Goal: Information Seeking & Learning: Learn about a topic

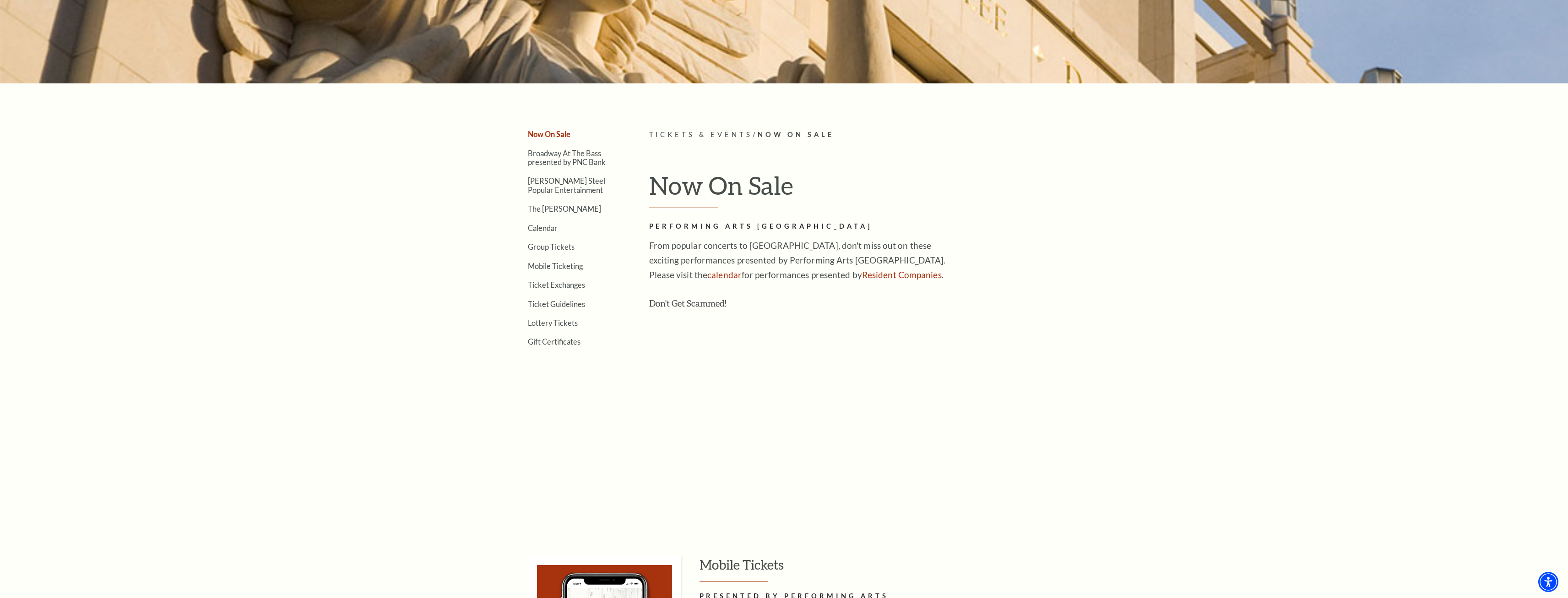
scroll to position [274, 0]
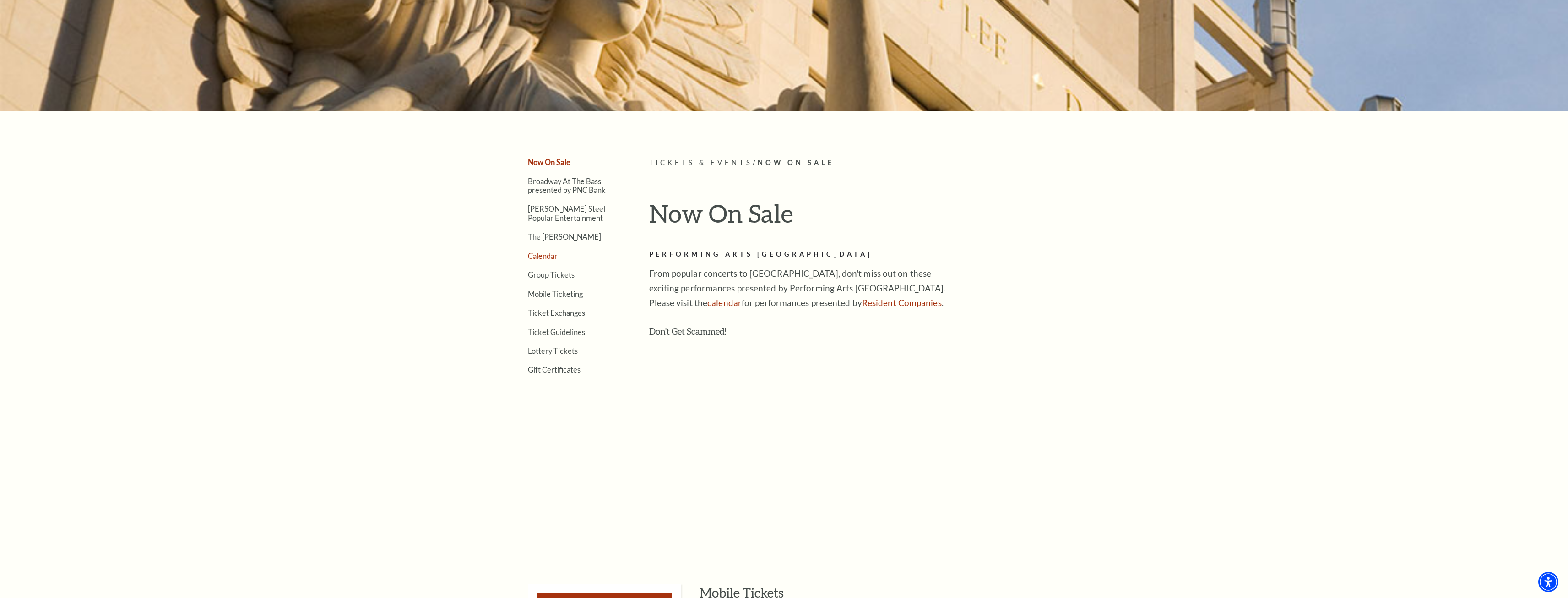
click at [539, 256] on link "Calendar" at bounding box center [543, 255] width 30 height 9
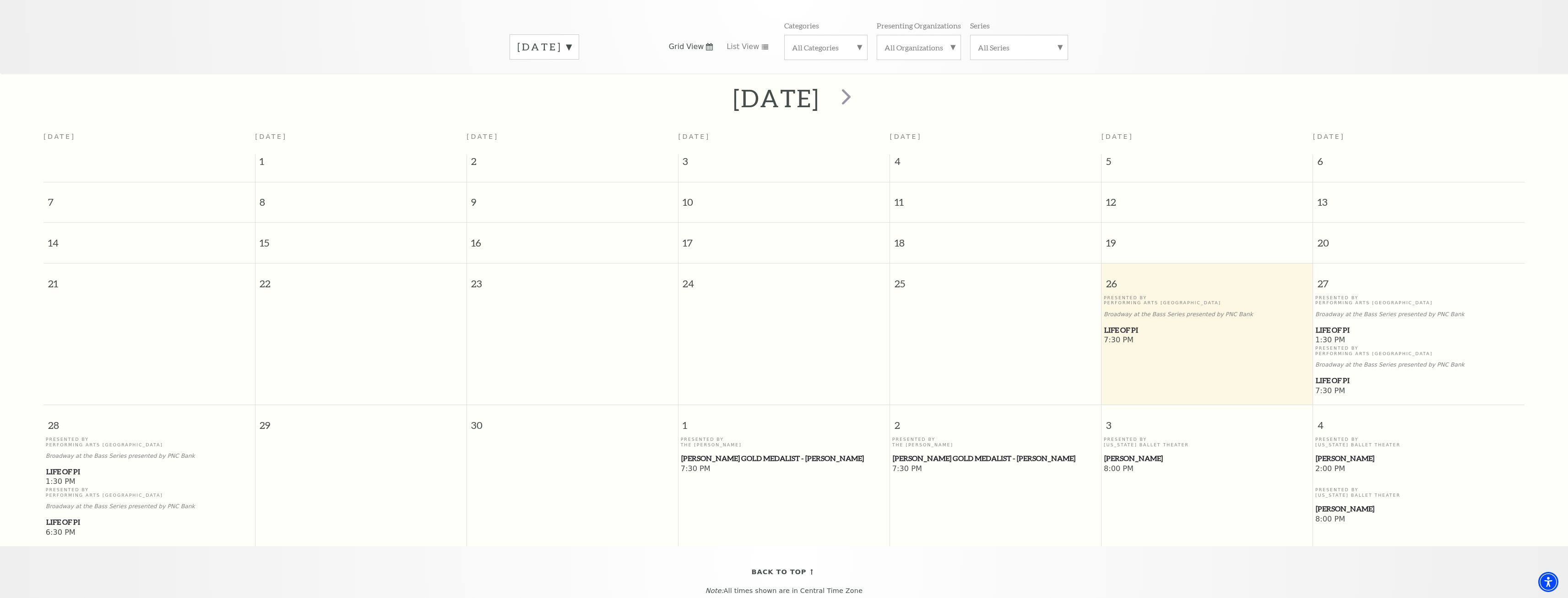
scroll to position [81, 0]
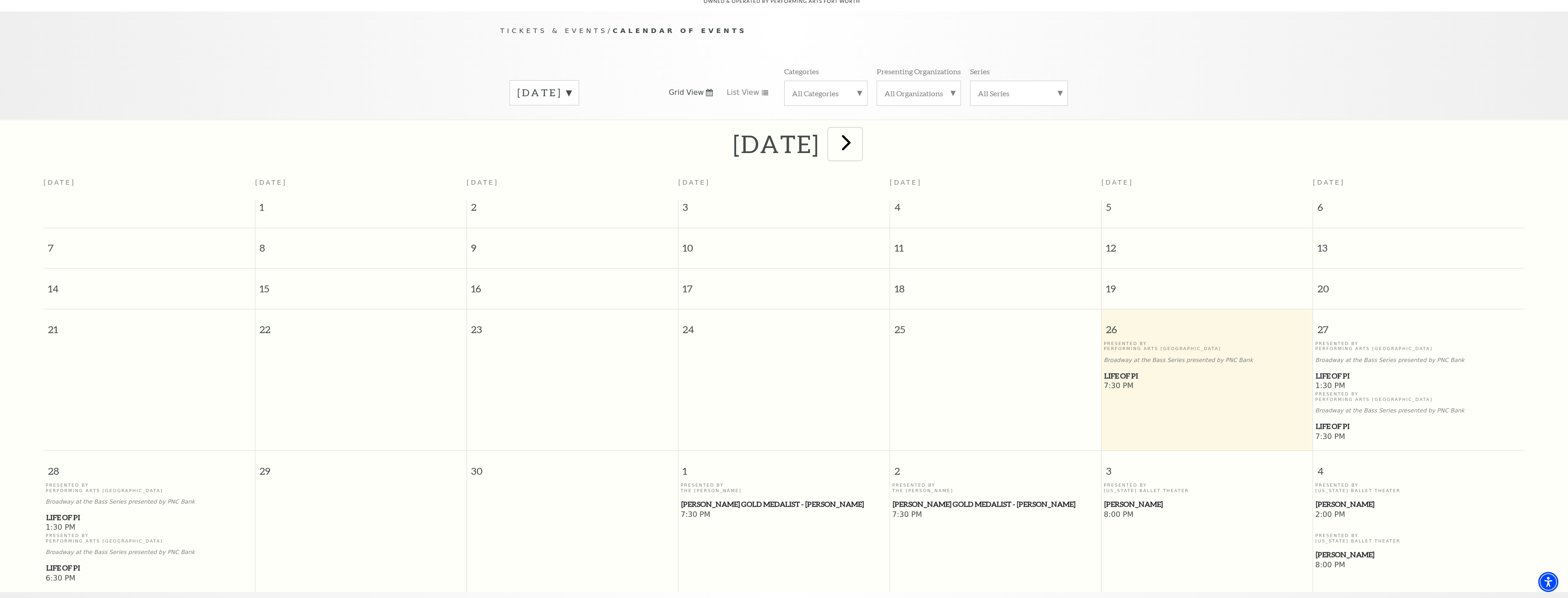
click at [859, 143] on span "next" at bounding box center [846, 142] width 26 height 26
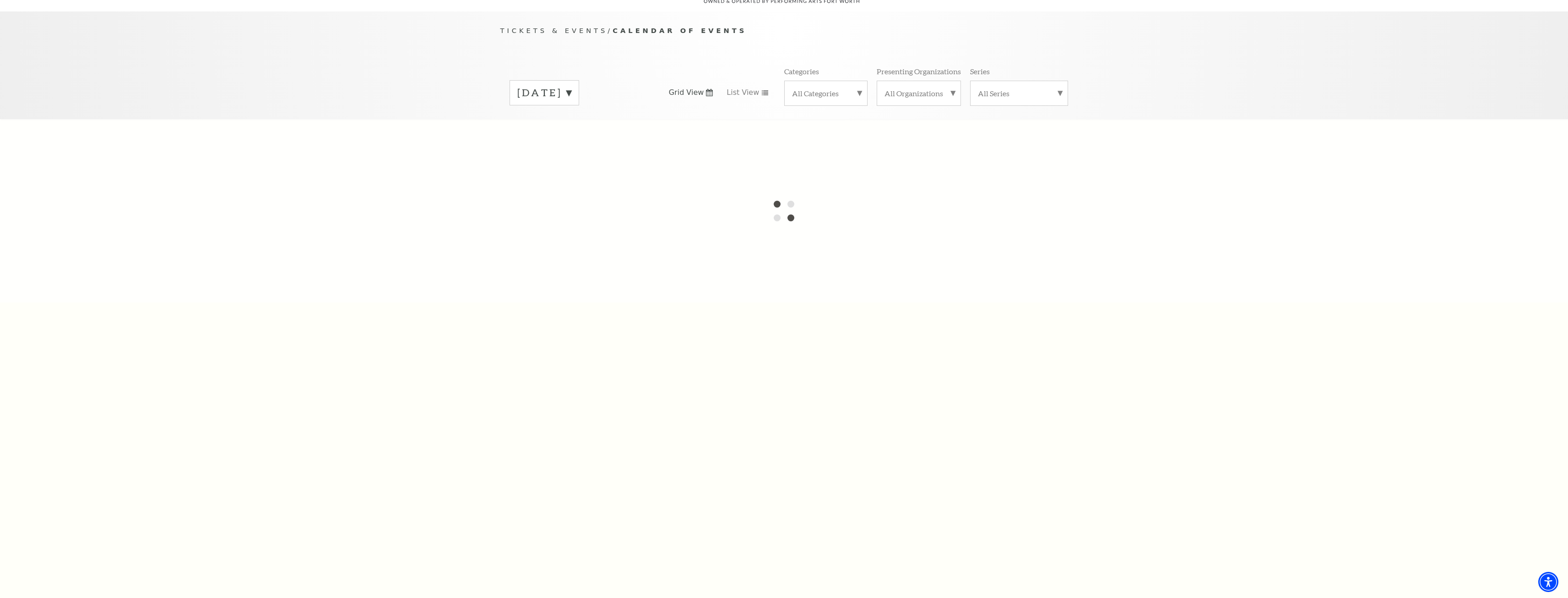
click at [572, 86] on label "September 2025" at bounding box center [544, 93] width 54 height 14
click at [572, 102] on label "October 2025" at bounding box center [544, 112] width 54 height 20
click at [572, 86] on label "September 2025" at bounding box center [544, 93] width 54 height 14
click at [572, 86] on label "September 2025" at bounding box center [544, 94] width 54 height 17
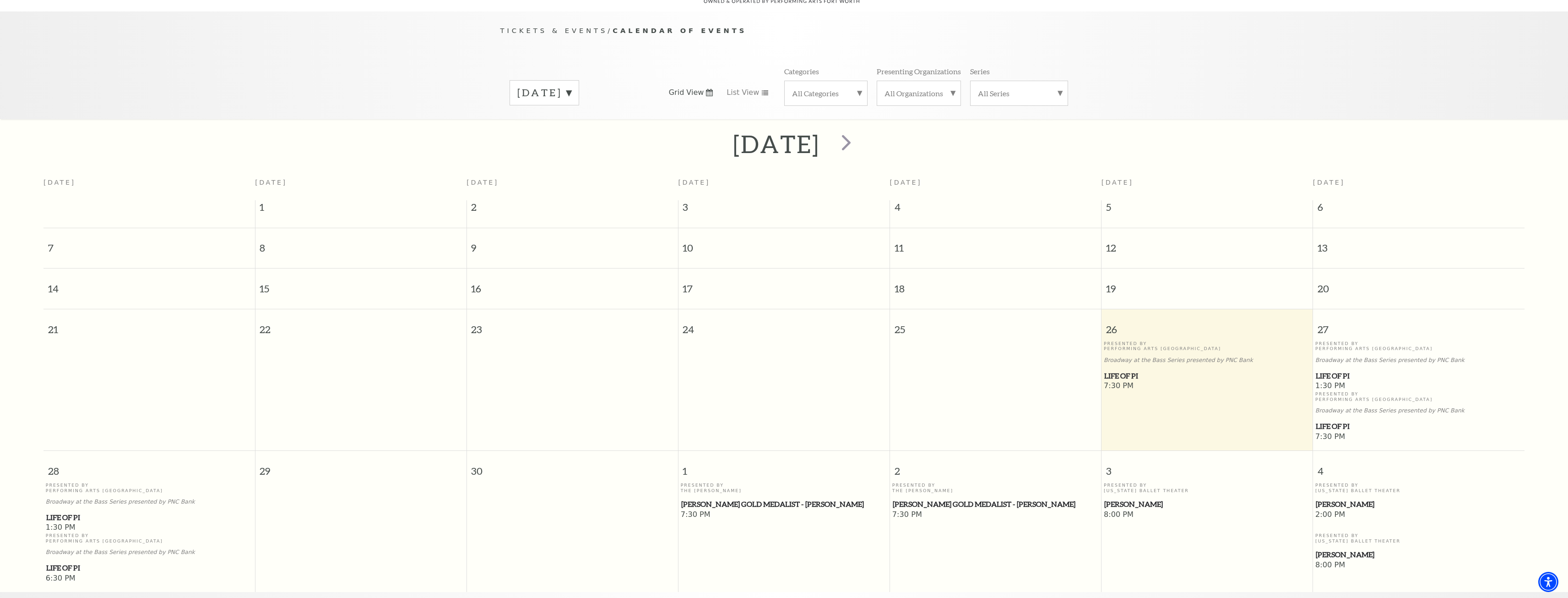
click at [579, 80] on div "September 2025" at bounding box center [545, 93] width 70 height 25
click at [572, 103] on label "October 2025" at bounding box center [544, 112] width 54 height 20
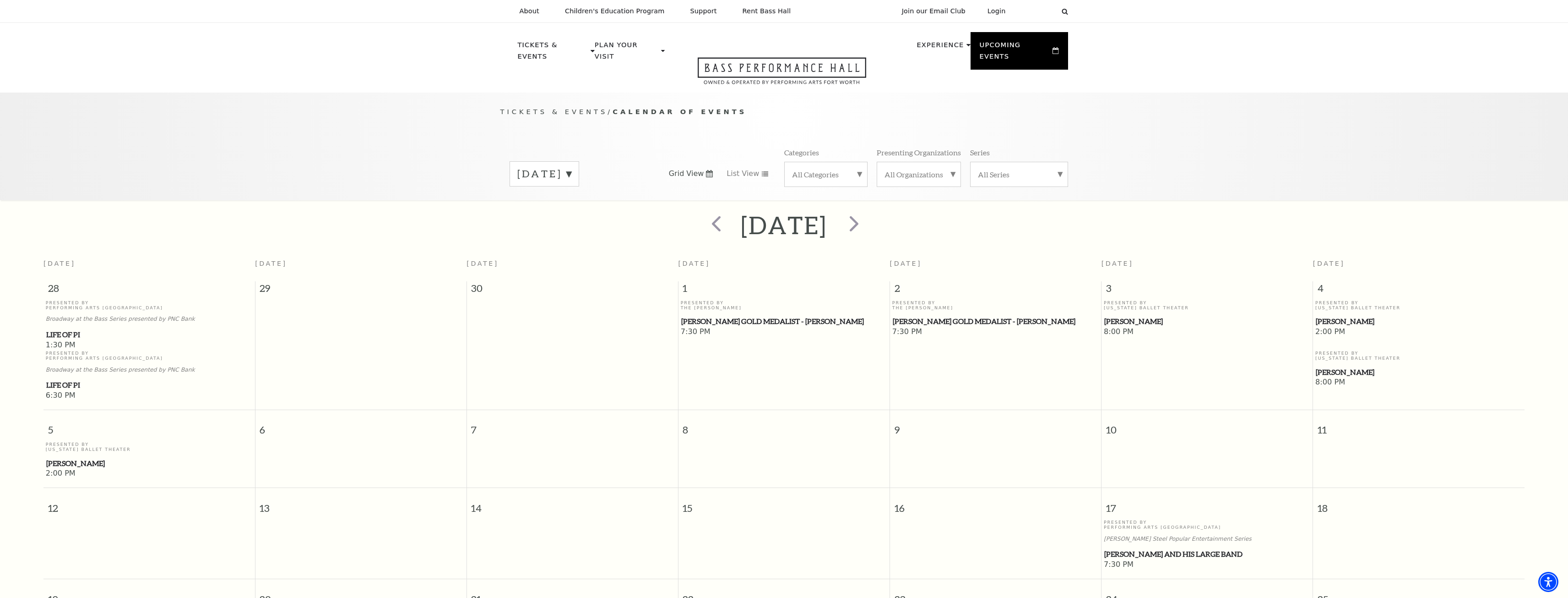
click at [572, 167] on label "October 2025" at bounding box center [544, 174] width 54 height 14
click at [572, 203] on label "November 2025" at bounding box center [544, 213] width 54 height 20
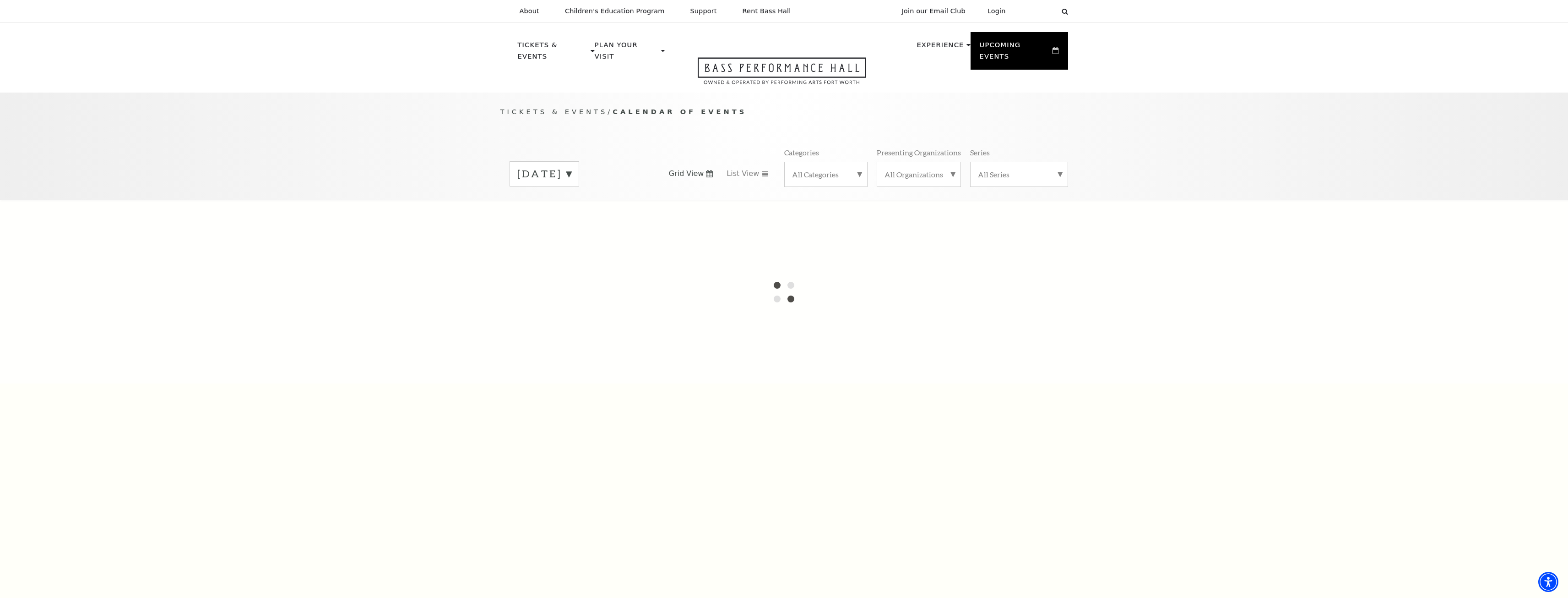
click at [572, 167] on label "October 2025" at bounding box center [544, 174] width 54 height 14
click at [587, 202] on div at bounding box center [784, 291] width 1568 height 183
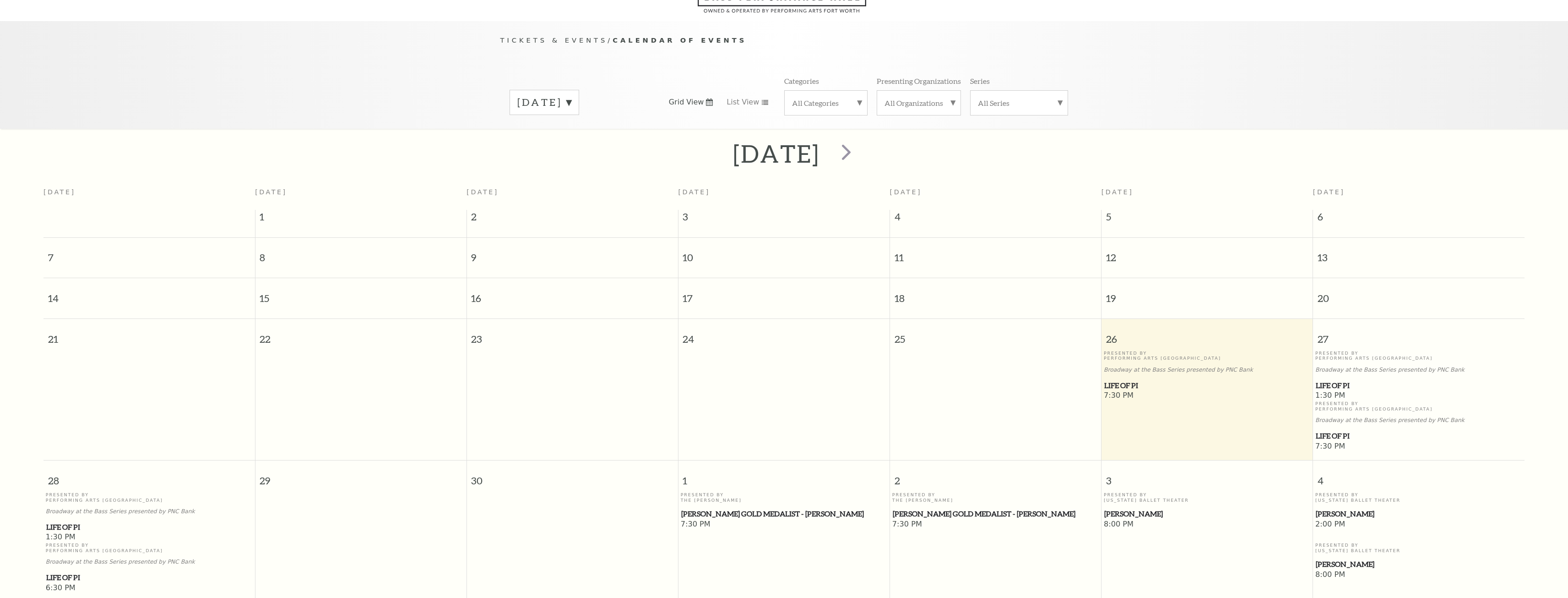
scroll to position [81, 0]
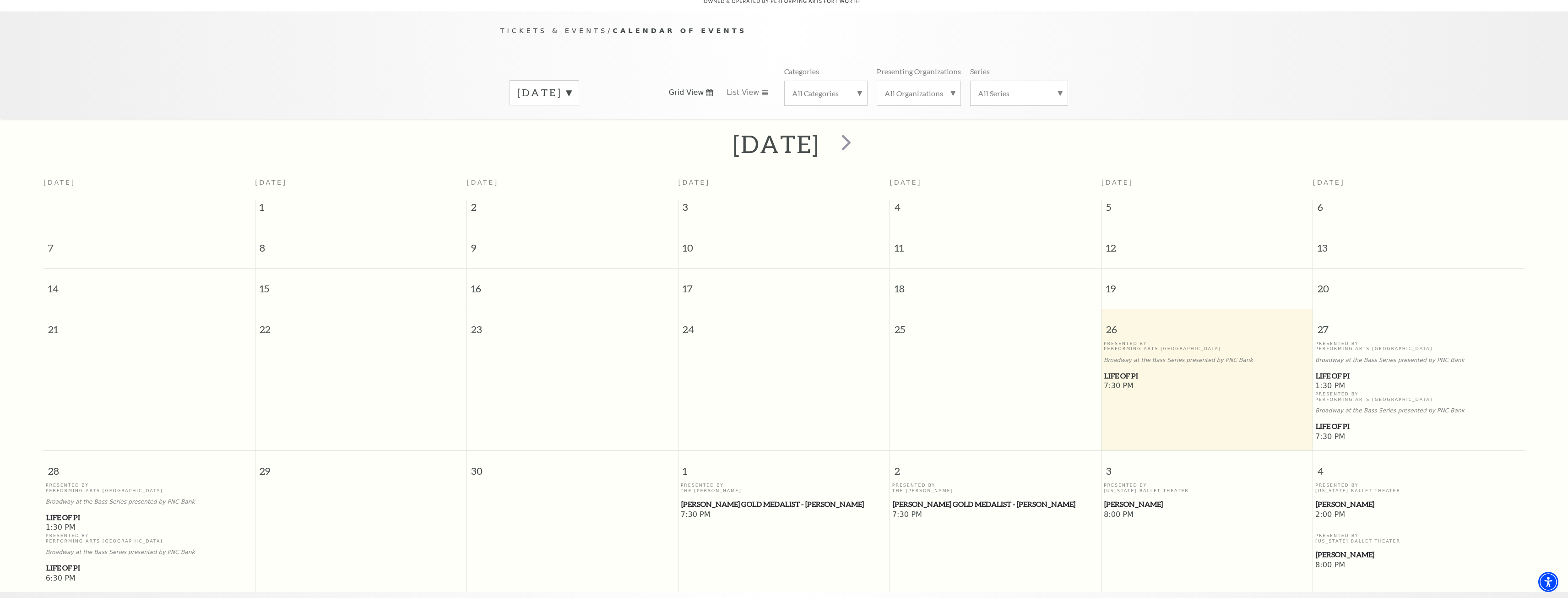
click at [550, 86] on label "September 2025" at bounding box center [544, 93] width 54 height 14
click at [537, 220] on label "April 2026" at bounding box center [544, 229] width 54 height 20
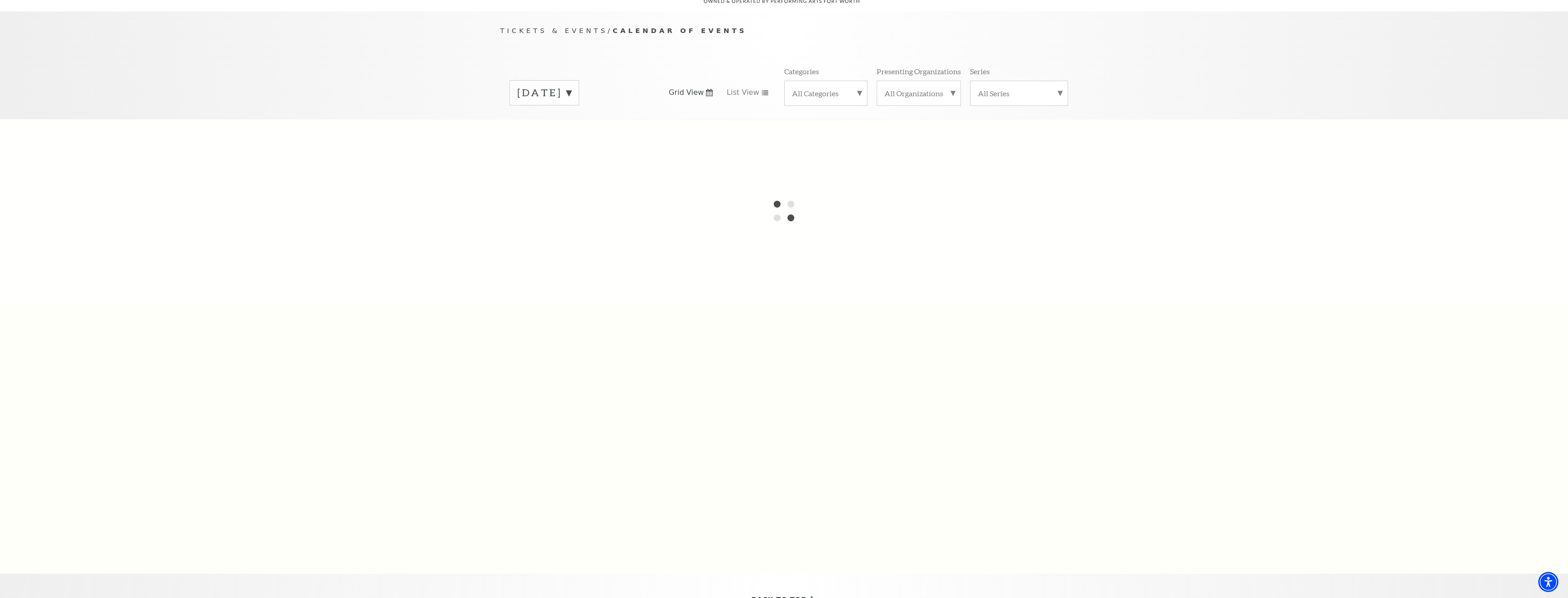
click at [837, 88] on label "All Categories" at bounding box center [825, 93] width 67 height 10
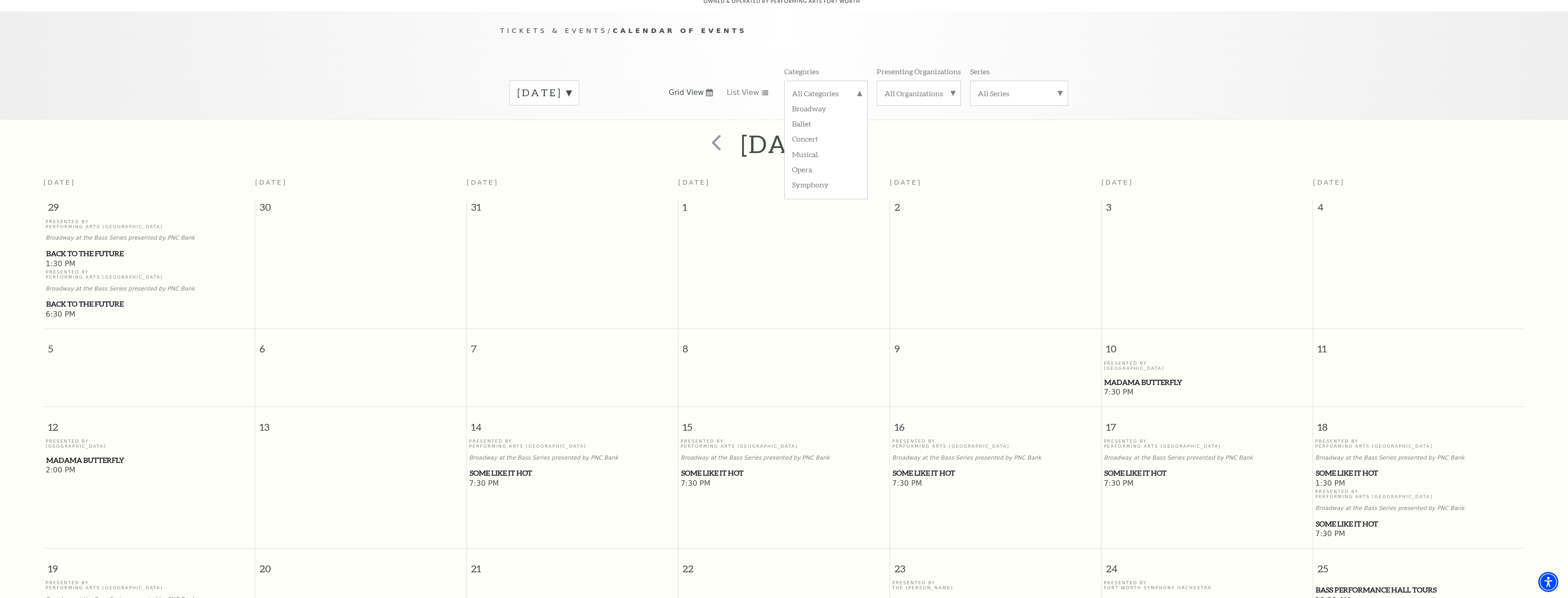
click at [732, 46] on div "Tickets & Events / Calendar of Events April 2026 Grid View List View Categories…" at bounding box center [784, 72] width 586 height 94
click at [803, 116] on label "Ballet" at bounding box center [825, 123] width 67 height 15
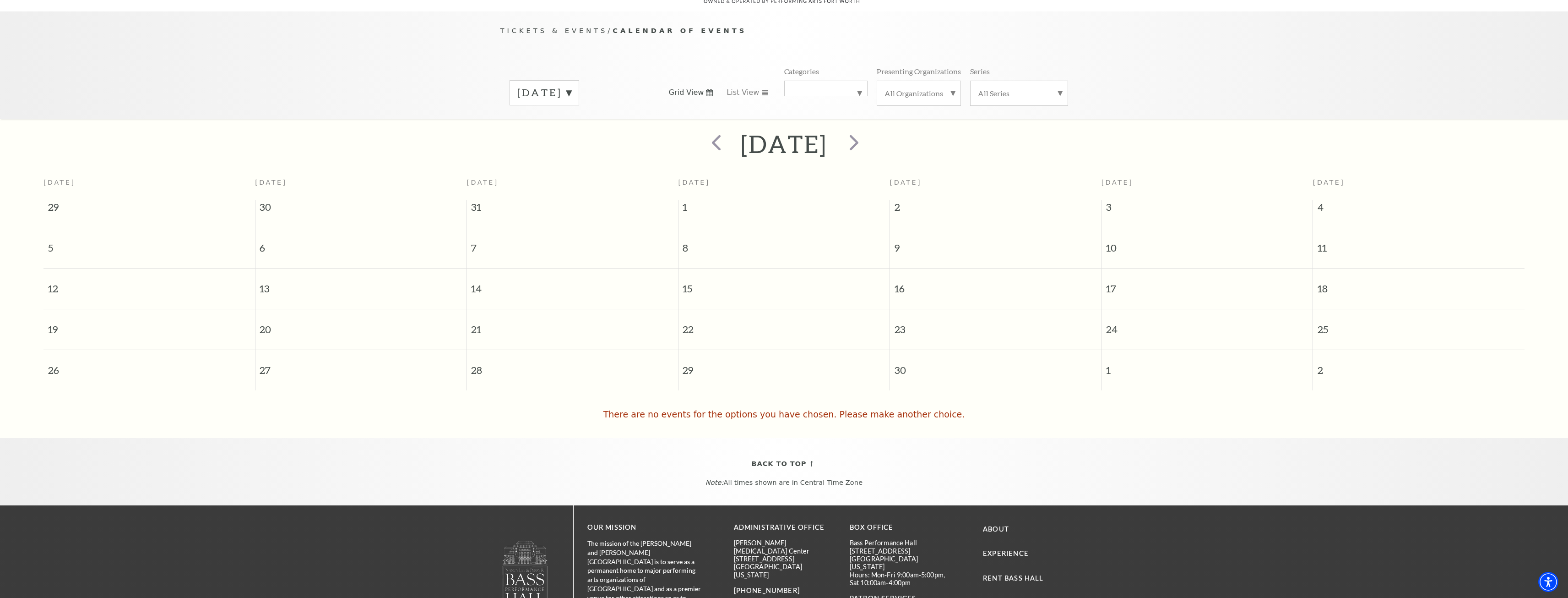
click at [572, 86] on label "April 2026" at bounding box center [544, 93] width 54 height 14
click at [572, 181] on label "February 2026" at bounding box center [544, 190] width 54 height 20
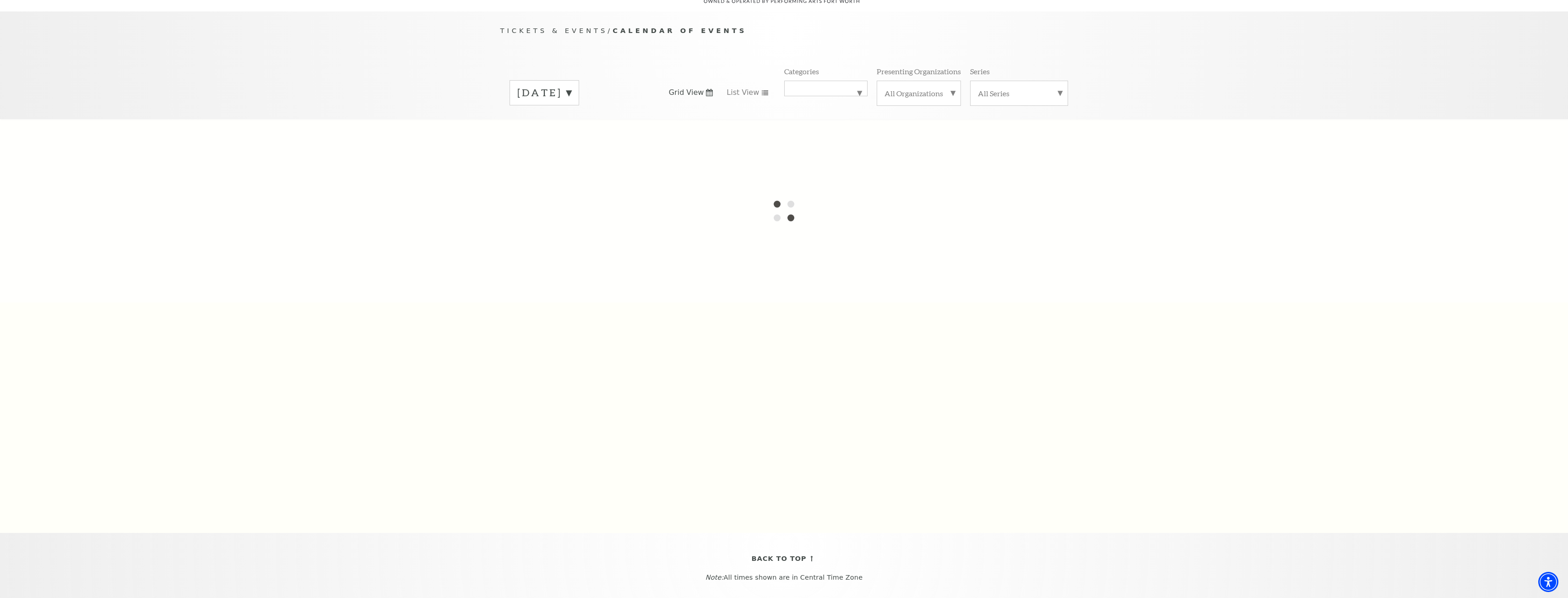
click at [571, 86] on label "April 2026" at bounding box center [544, 93] width 54 height 14
click at [672, 39] on div "Tickets & Events / Calendar of Events September 2025 October 2025 November 2025…" at bounding box center [784, 72] width 586 height 94
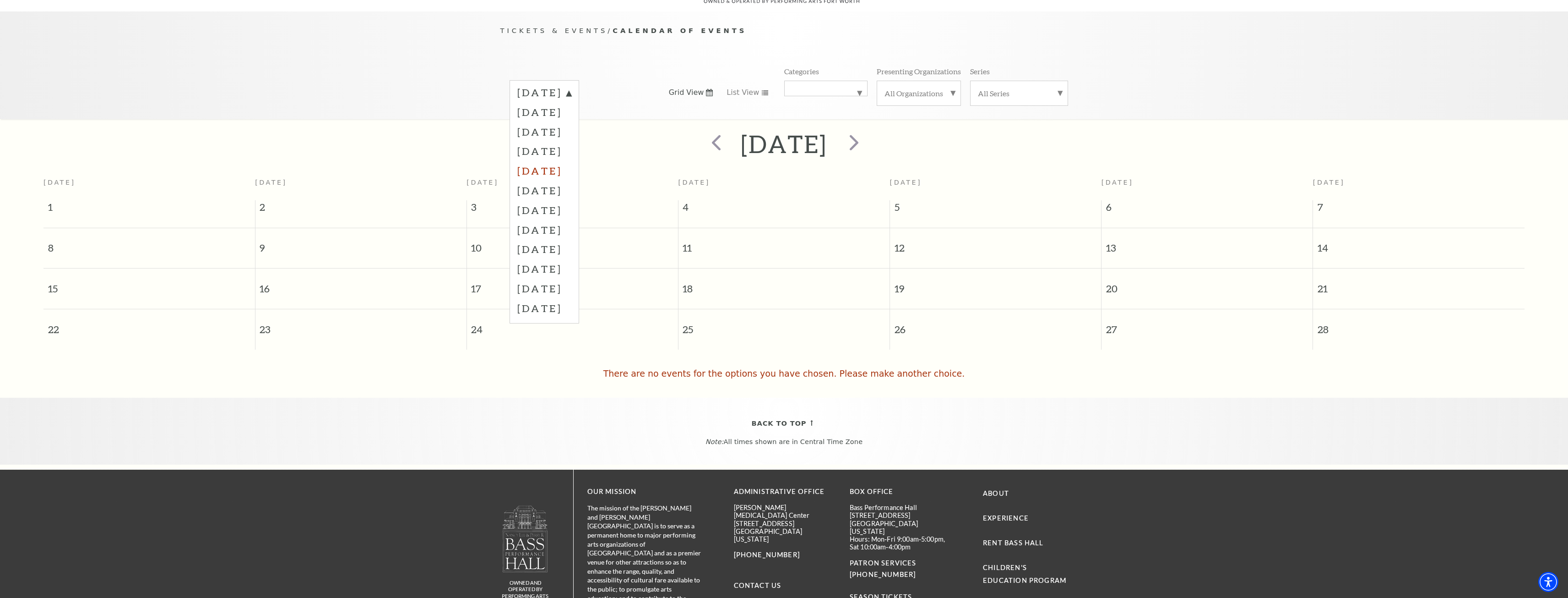
click at [572, 164] on label "January 2026" at bounding box center [544, 171] width 54 height 20
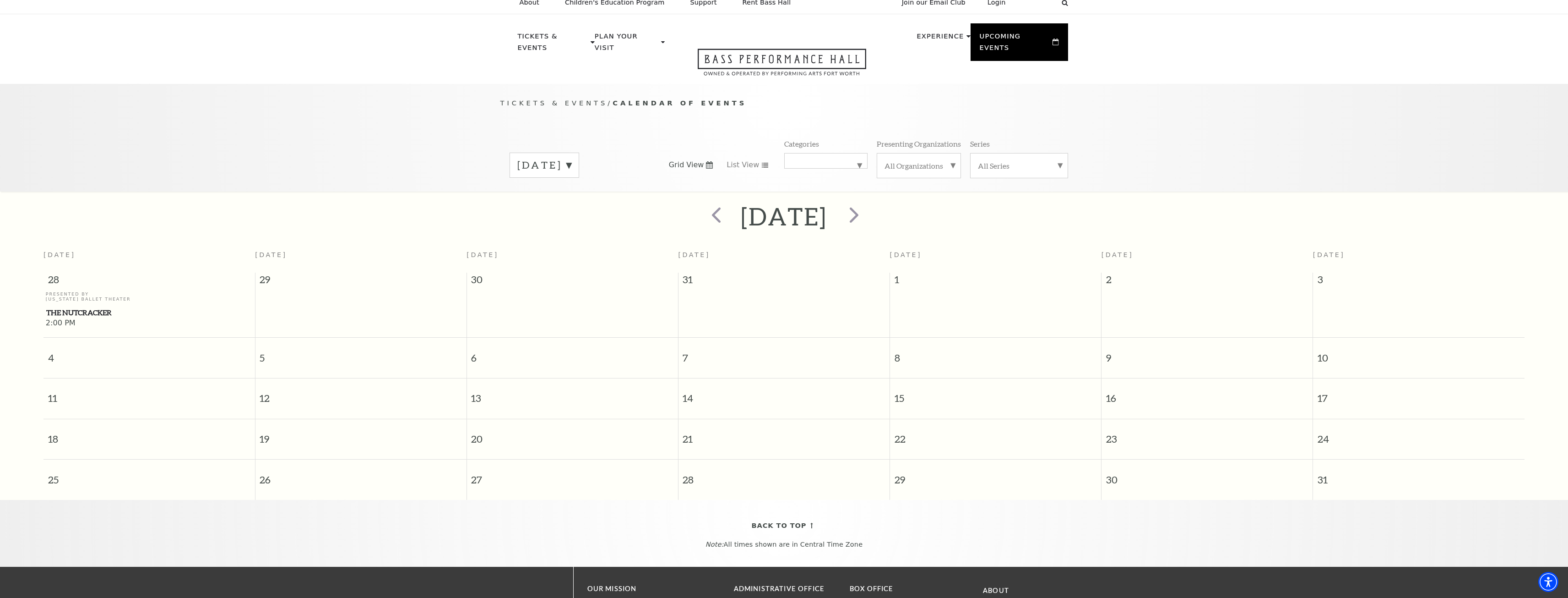
scroll to position [0, 0]
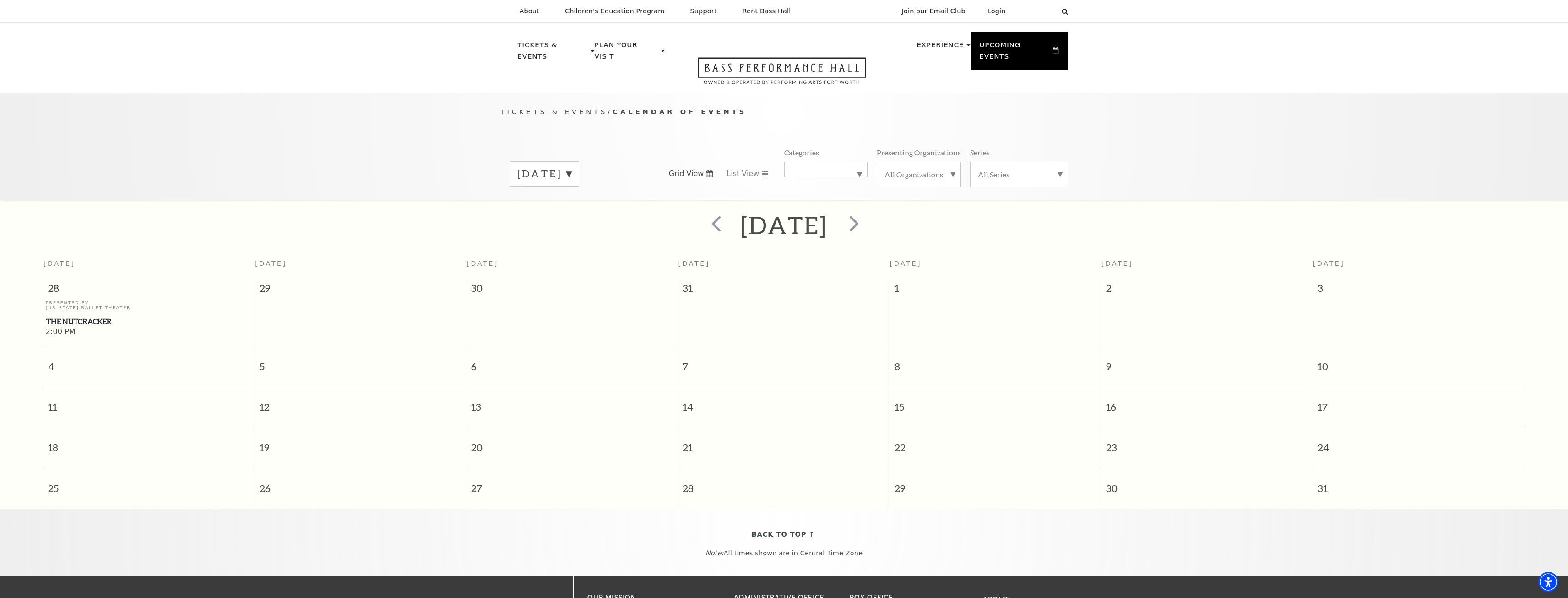
click at [572, 167] on label "January 2026" at bounding box center [544, 174] width 54 height 14
click at [572, 222] on label "December 2025" at bounding box center [544, 232] width 54 height 20
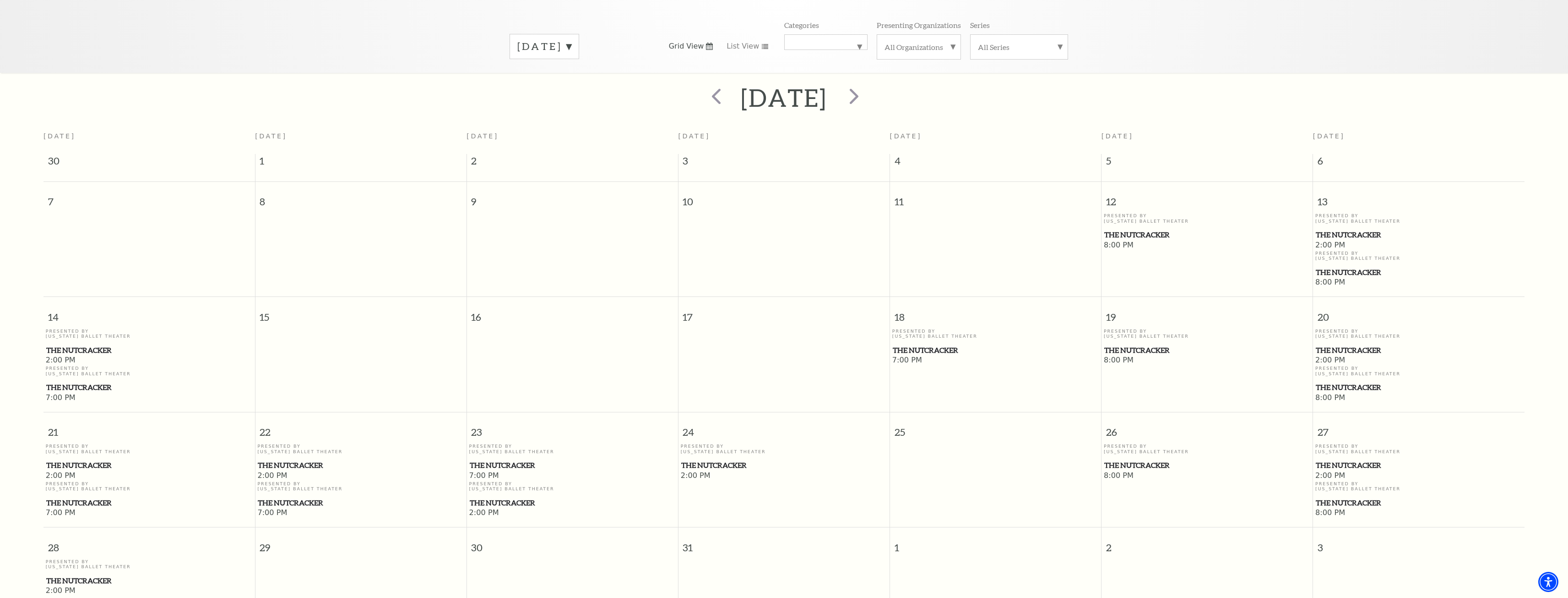
scroll to position [127, 0]
click at [1365, 267] on span "The Nutcracker" at bounding box center [1418, 273] width 206 height 11
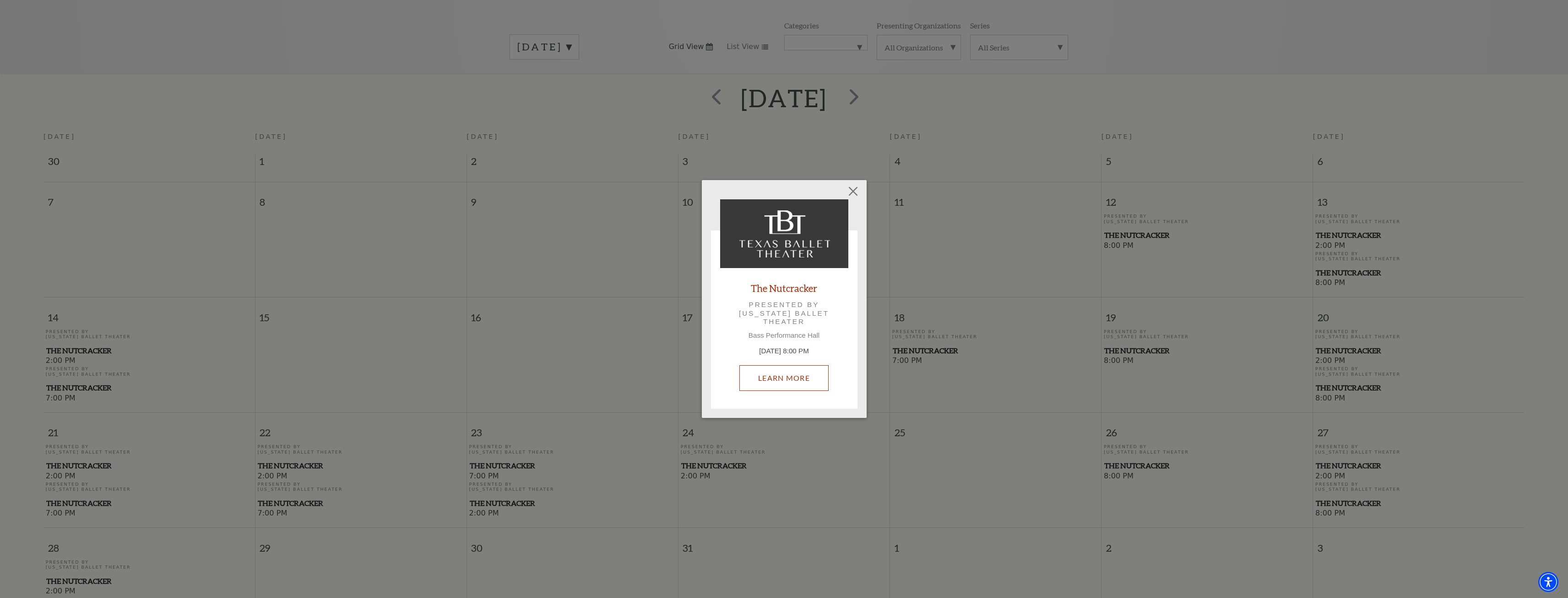
click at [782, 380] on link "Learn More" at bounding box center [784, 378] width 90 height 25
